Goal: Task Accomplishment & Management: Complete application form

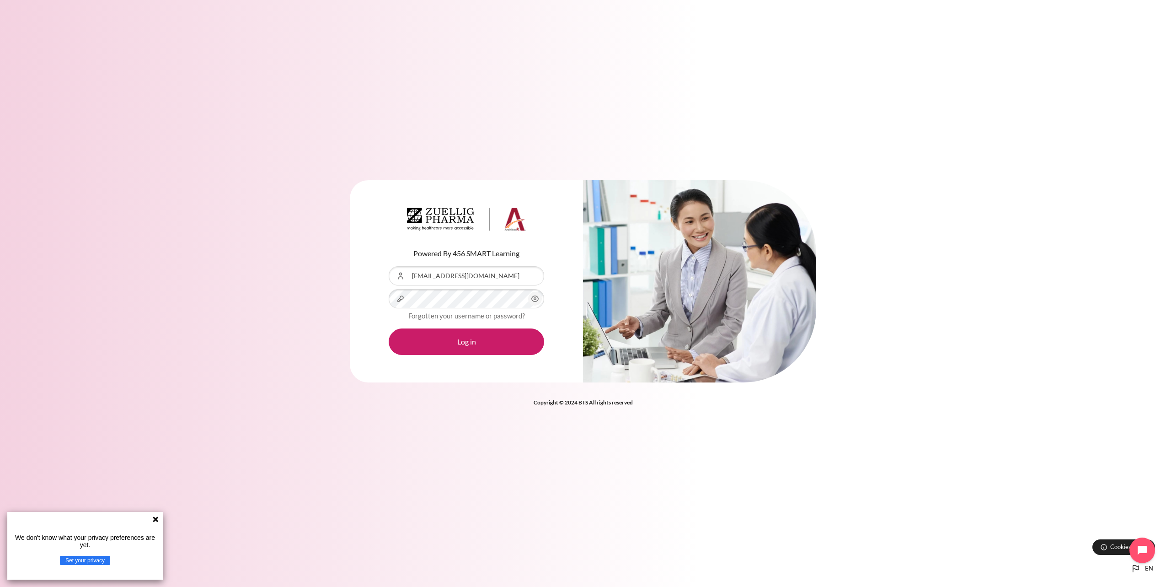
click at [159, 516] on icon at bounding box center [155, 518] width 7 height 7
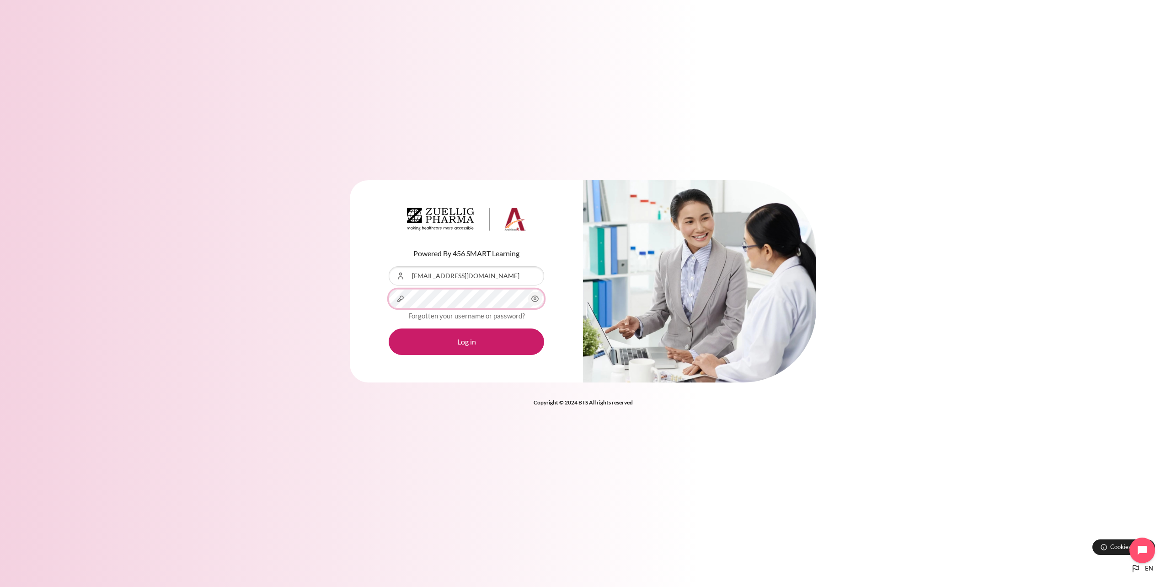
click at [389, 328] on button "Log in" at bounding box center [466, 341] width 155 height 27
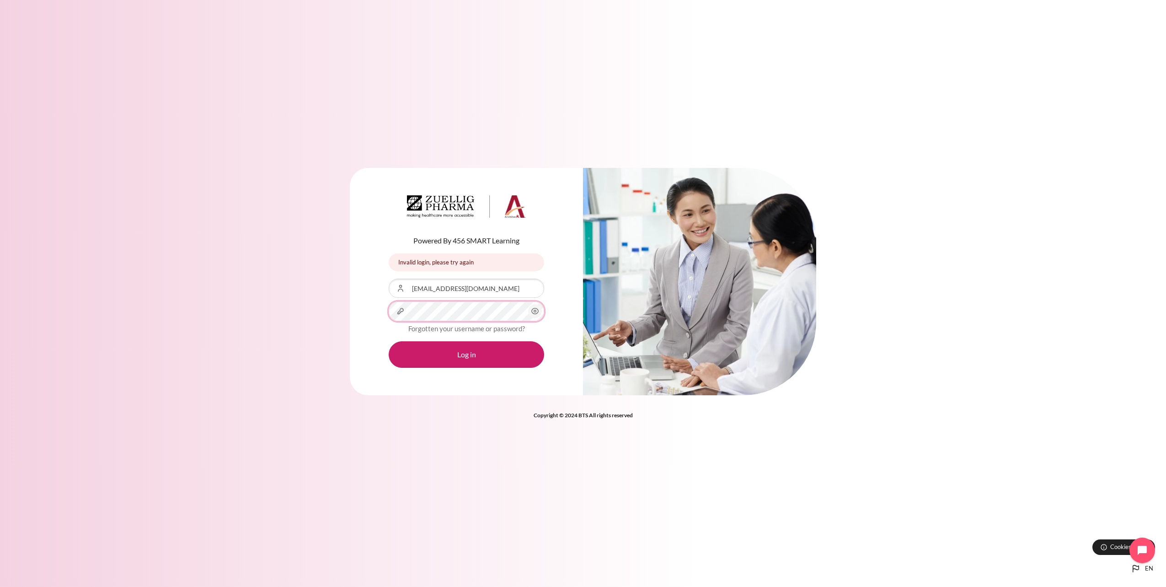
click at [389, 341] on button "Log in" at bounding box center [466, 354] width 155 height 27
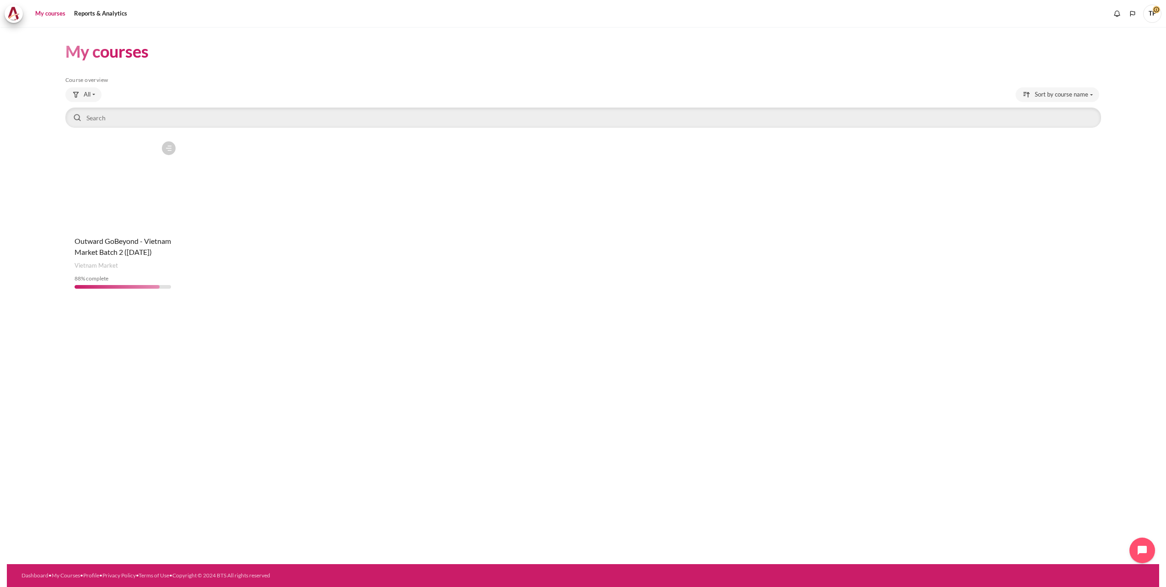
click at [115, 181] on figure "Content" at bounding box center [122, 182] width 115 height 91
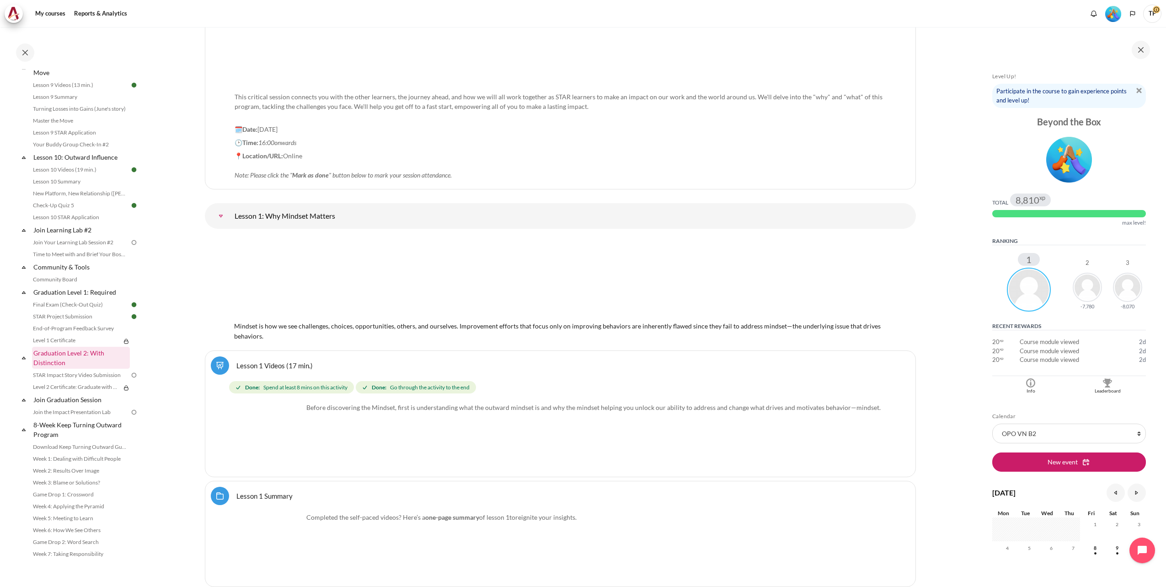
scroll to position [817, 0]
click at [40, 532] on link "Game Drop 2: Word Search" at bounding box center [80, 530] width 100 height 11
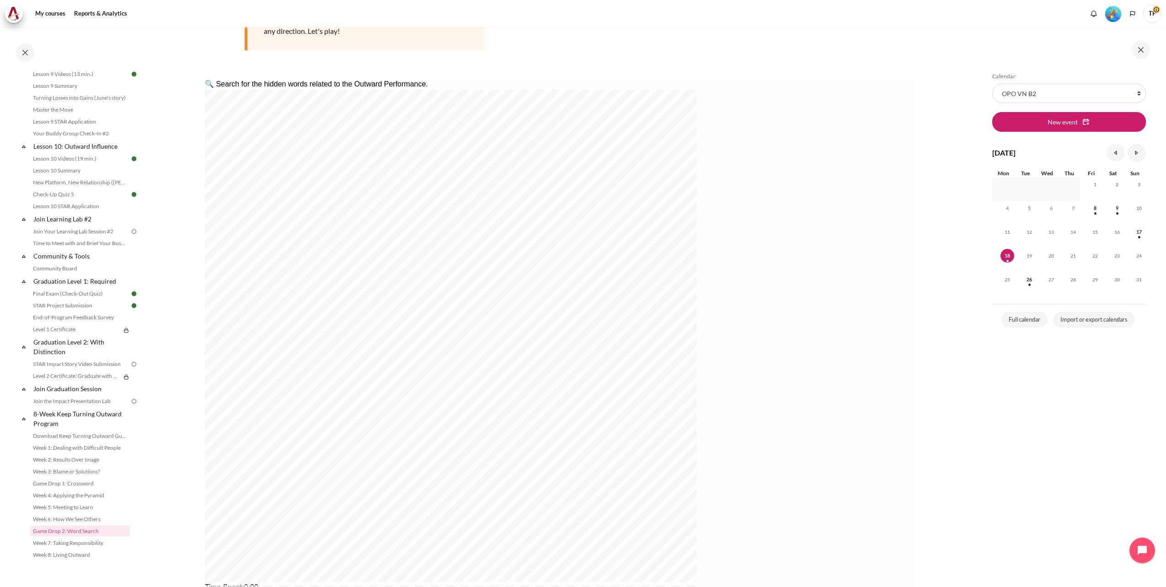
scroll to position [171, 0]
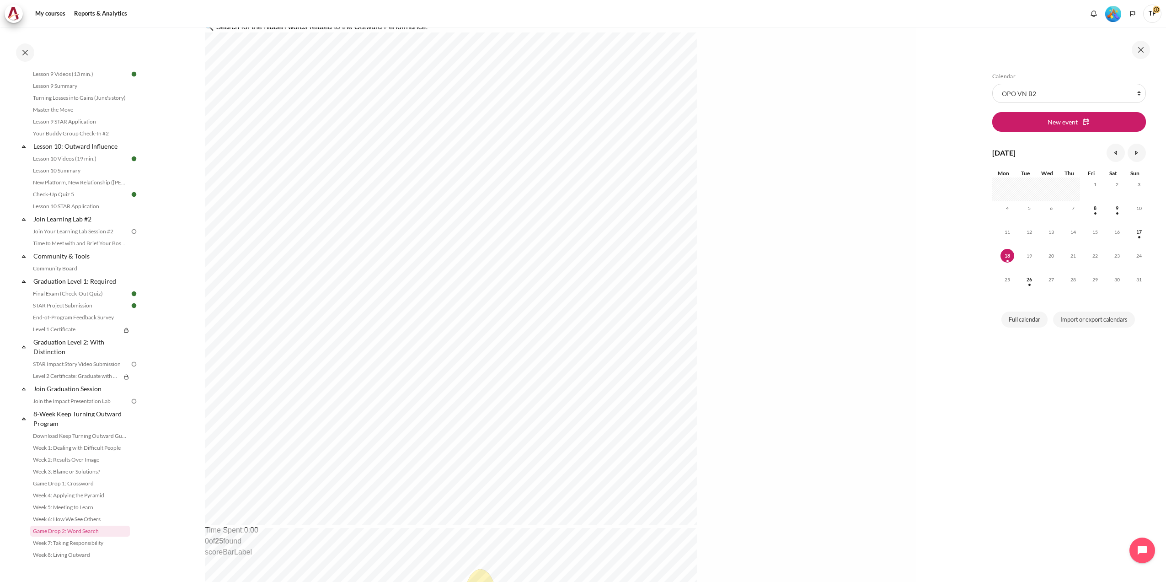
click at [594, 170] on div "🔍 Search for the hidden words related to the Outward Performance. Time Spent : …" at bounding box center [559, 510] width 711 height 978
drag, startPoint x: 303, startPoint y: 43, endPoint x: 592, endPoint y: 41, distance: 288.6
click at [387, 21] on html "🔍 Search for the hidden words related to the Outward Performance. Time Spent : …" at bounding box center [559, 301] width 711 height 560
click at [659, 24] on nav "My courses" at bounding box center [583, 13] width 1166 height 27
click at [71, 38] on div "Completed 88% 22 / 25 Expand Collapse Welcome! Highlighted" at bounding box center [73, 306] width 146 height 559
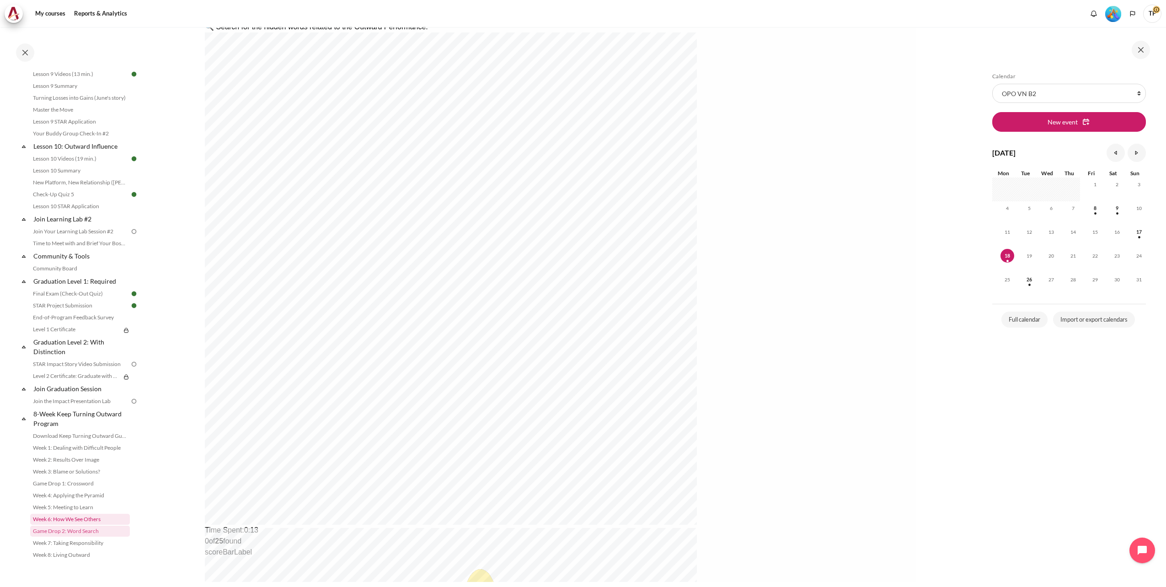
click at [54, 518] on link "Week 6: How We See Others" at bounding box center [80, 519] width 100 height 11
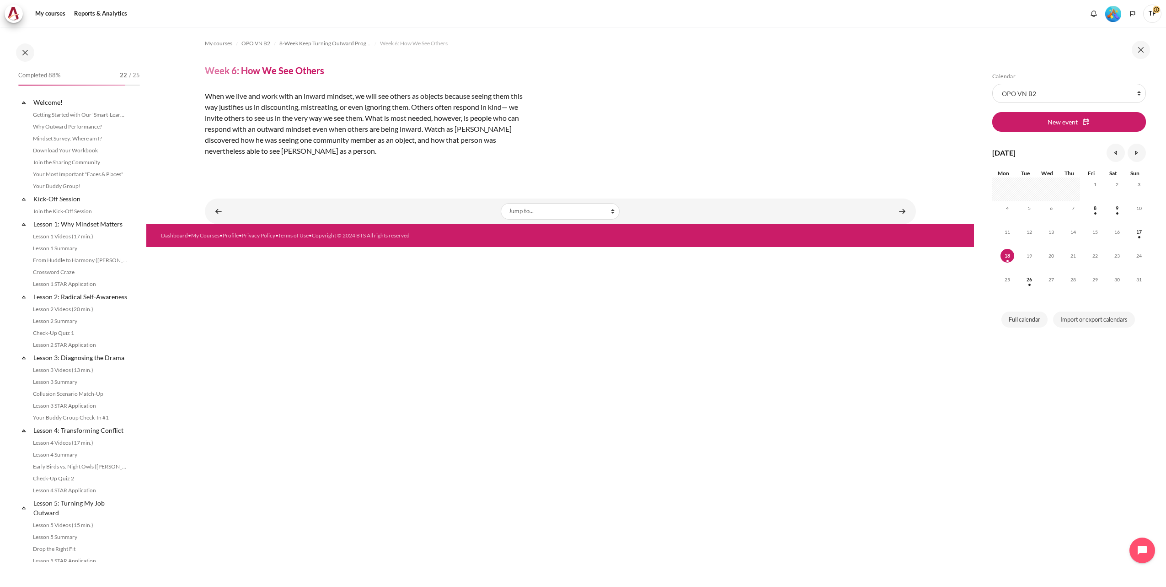
scroll to position [817, 0]
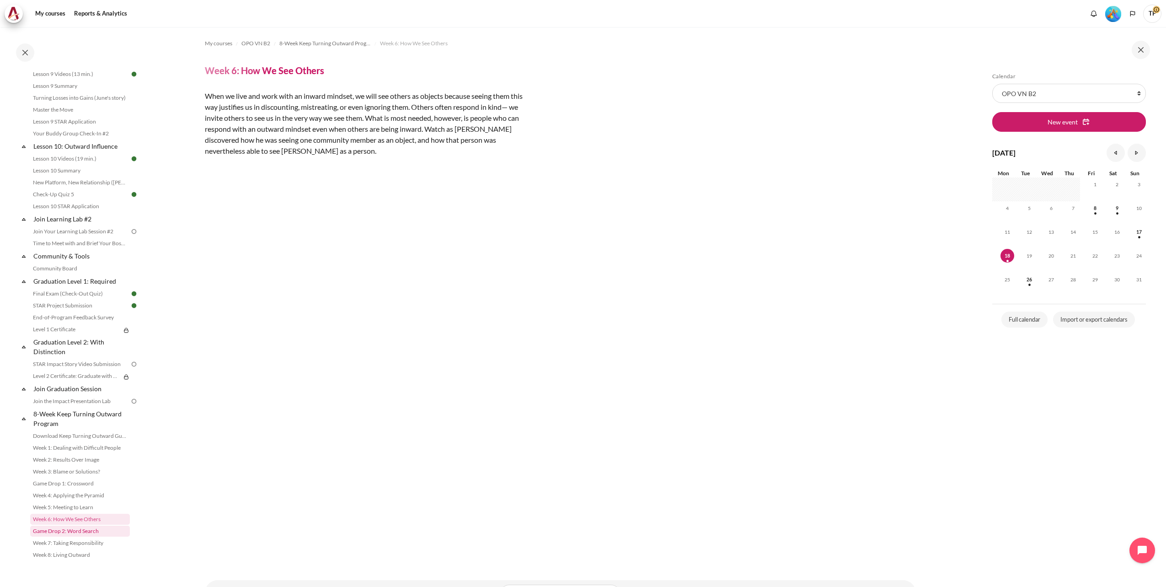
click at [66, 531] on link "Game Drop 2: Word Search" at bounding box center [80, 530] width 100 height 11
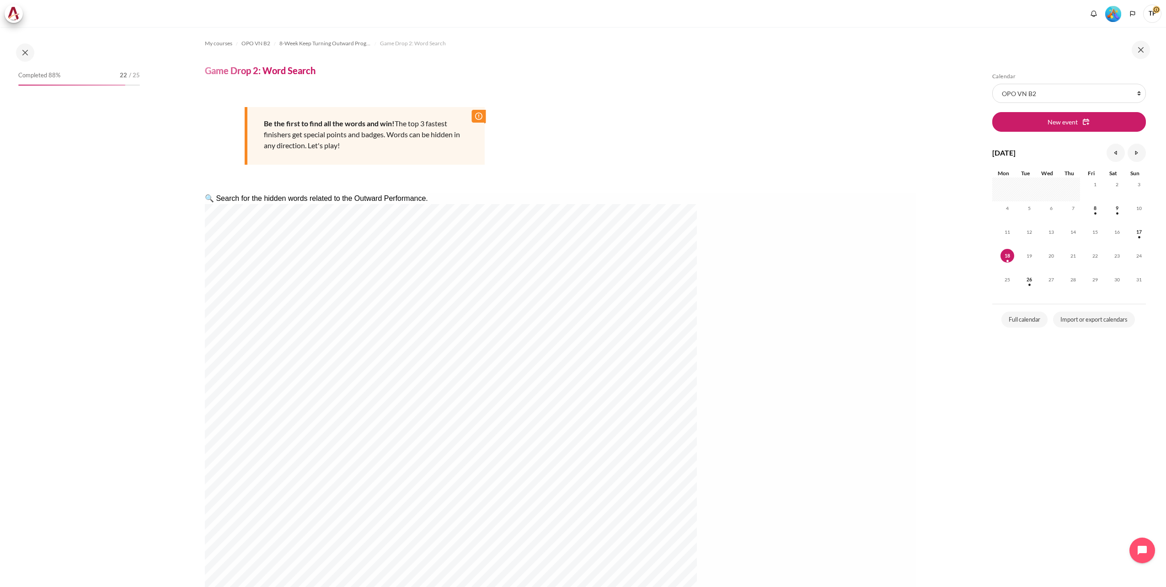
scroll to position [817, 0]
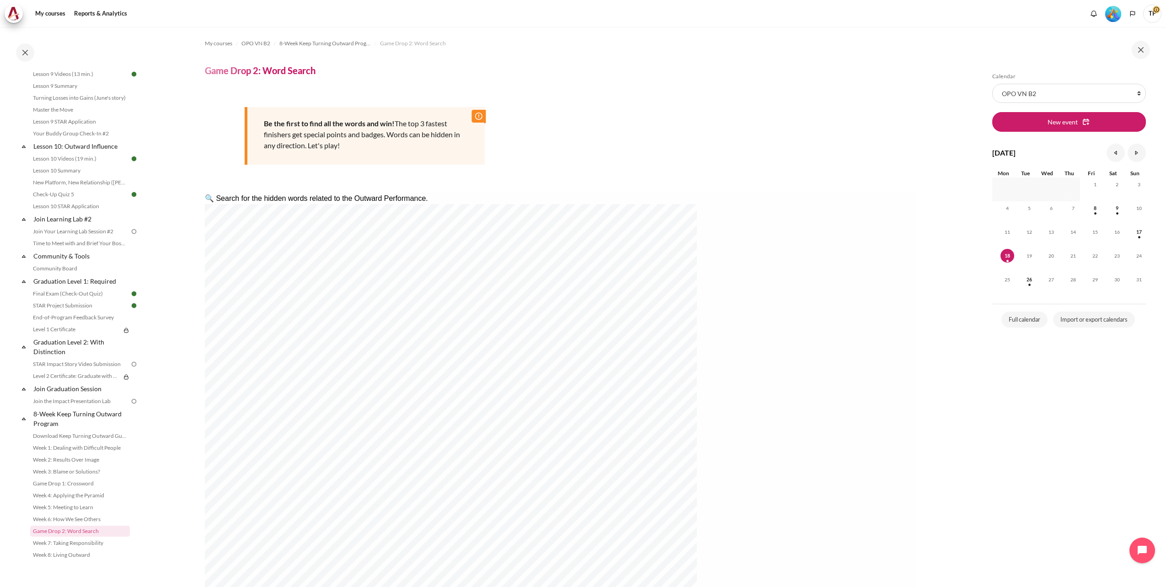
click at [1000, 514] on div "Skip Calendar Calendar List of courses All courses OPO VN B2 New event August 2…" at bounding box center [1069, 314] width 163 height 482
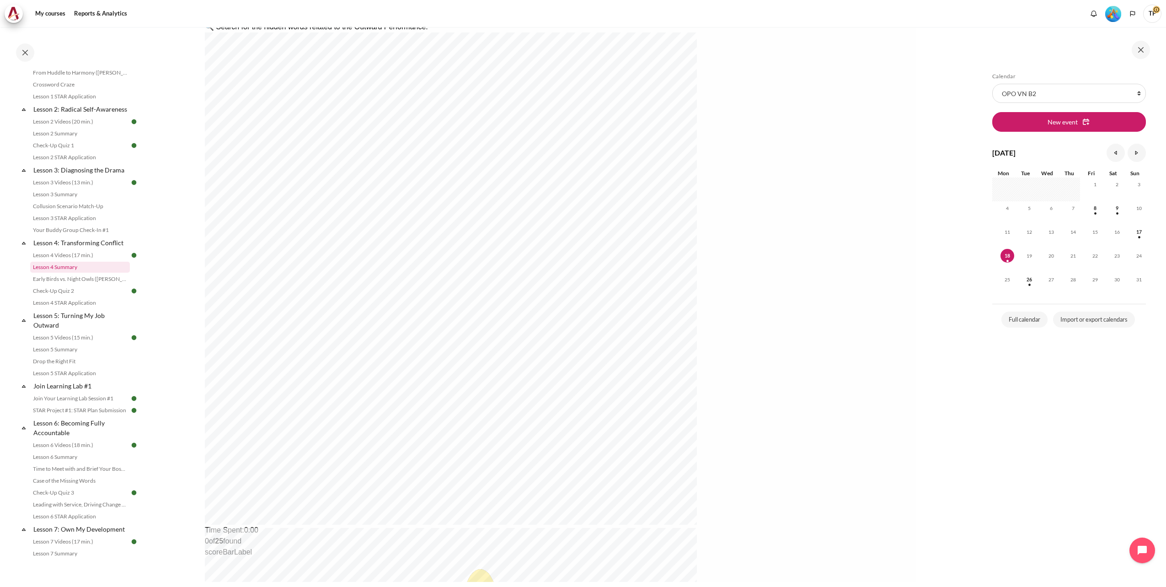
scroll to position [131, 0]
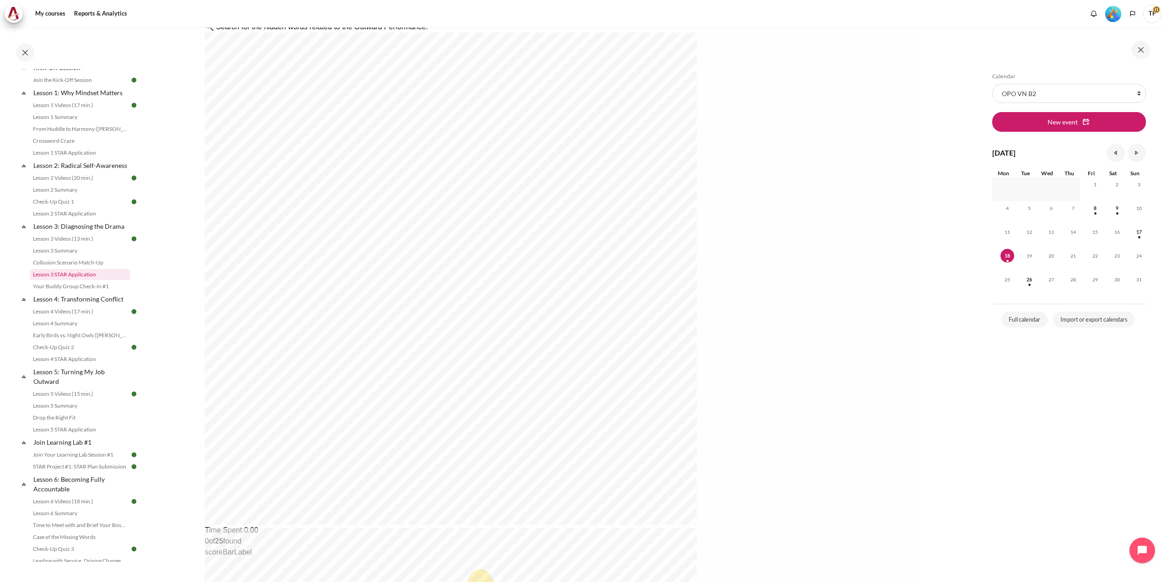
click at [50, 280] on link "Lesson 3 STAR Application" at bounding box center [80, 274] width 100 height 11
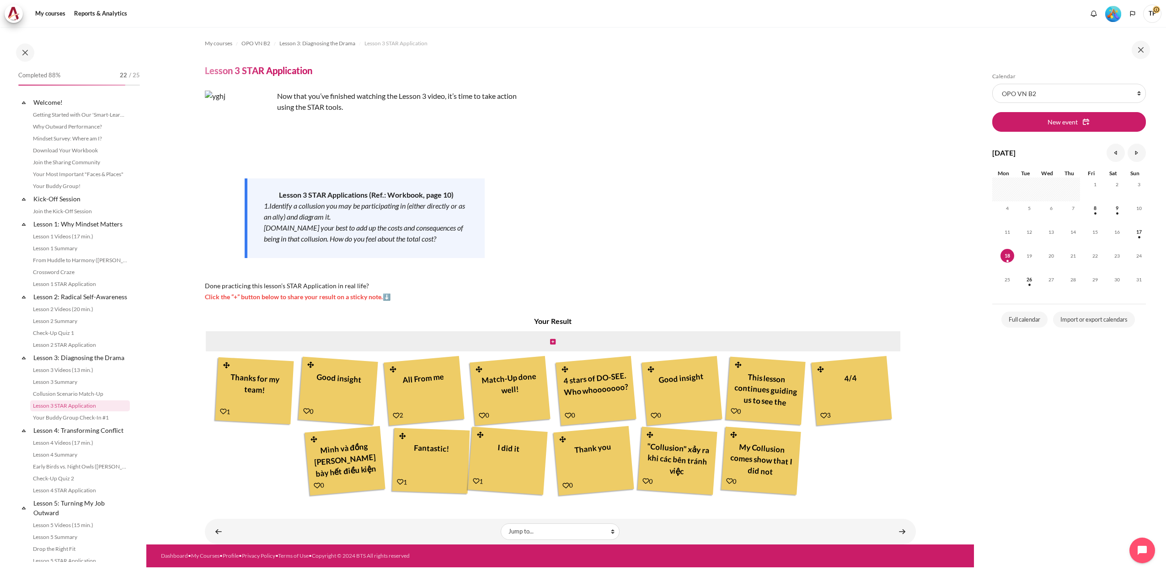
scroll to position [100, 0]
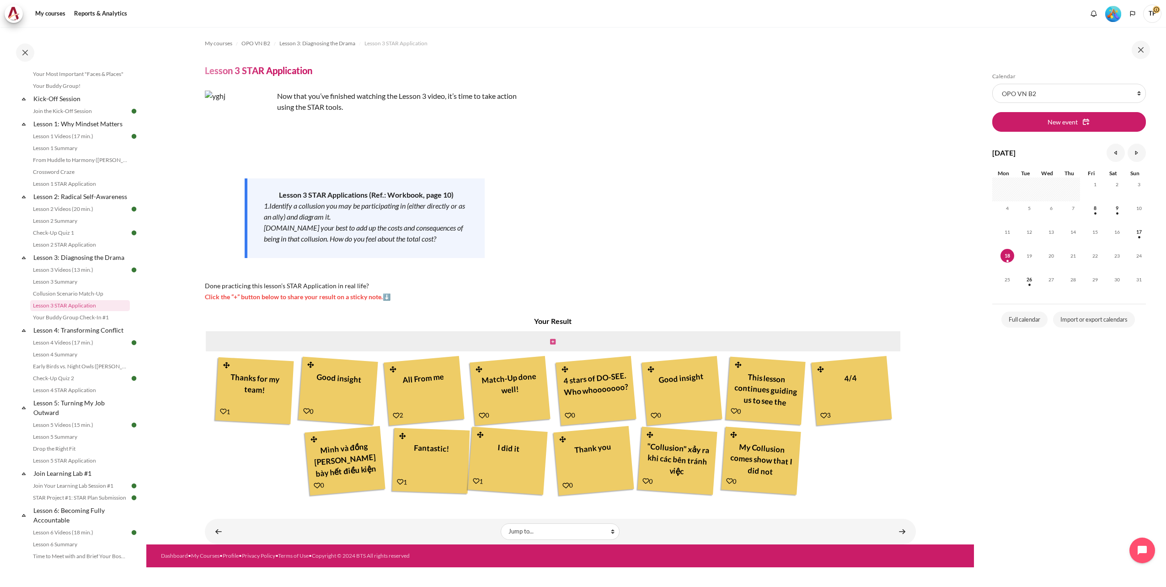
click at [552, 342] on icon "Content" at bounding box center [552, 341] width 5 height 6
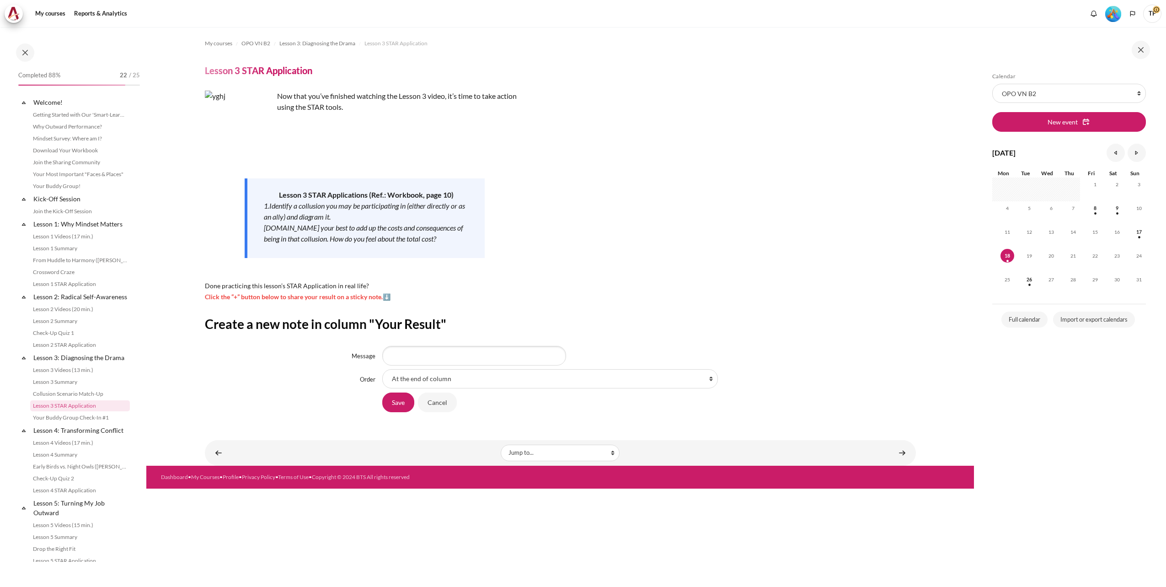
scroll to position [100, 0]
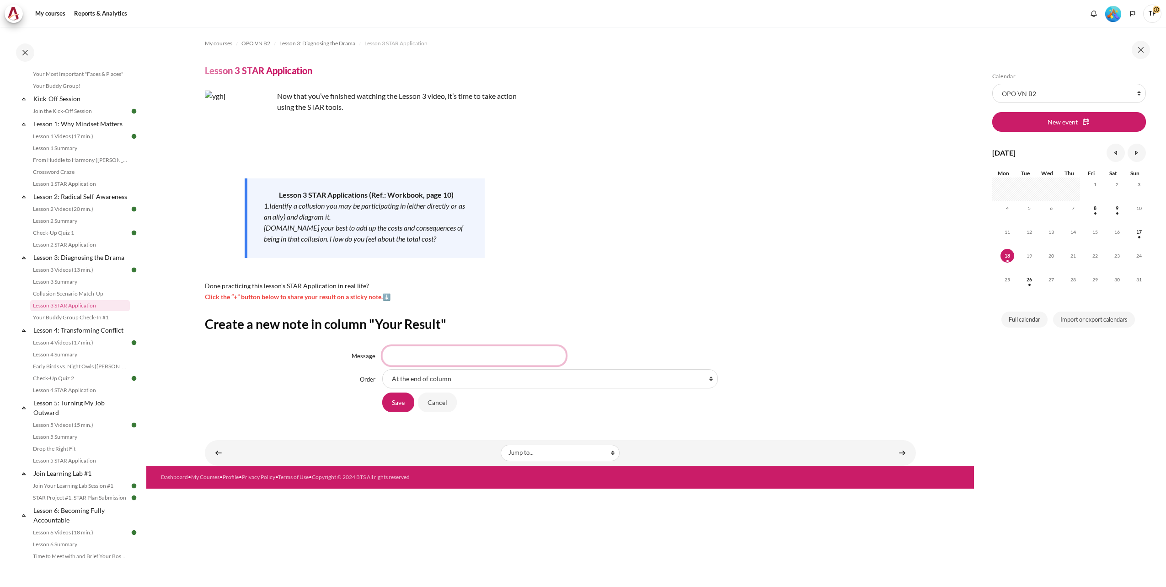
click at [526, 358] on input "Message" at bounding box center [474, 355] width 184 height 19
type input "D"
type input "Đ"
type input "Done"
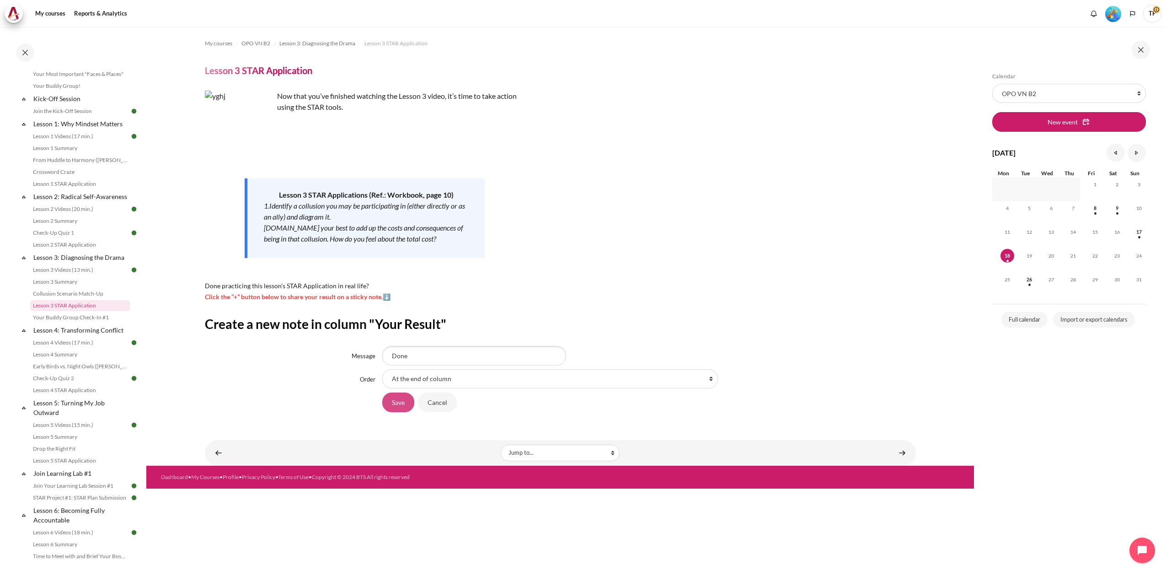
click at [405, 406] on input "Save" at bounding box center [398, 401] width 32 height 19
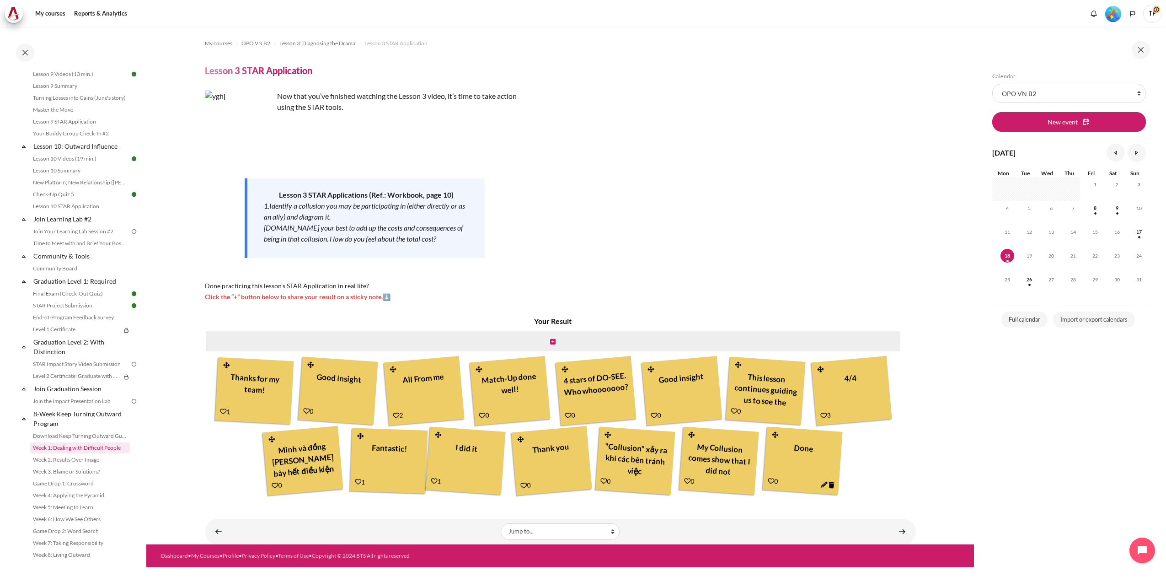
scroll to position [817, 0]
